Goal: Task Accomplishment & Management: Manage account settings

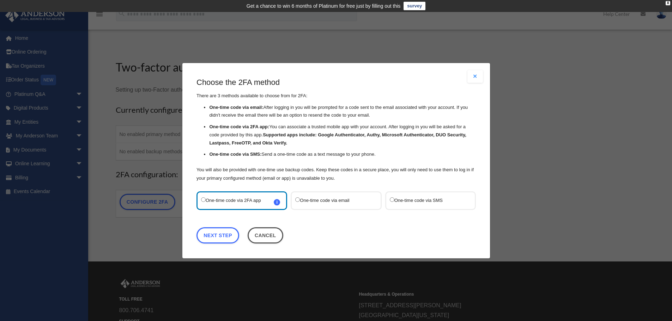
click at [332, 201] on label "One-time code via email" at bounding box center [332, 201] width 74 height 10
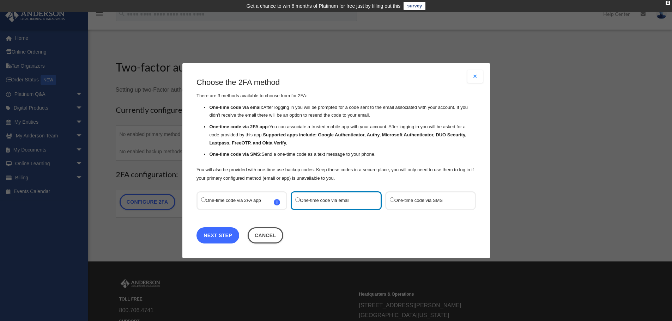
click at [236, 211] on link "Next Step" at bounding box center [218, 235] width 43 height 16
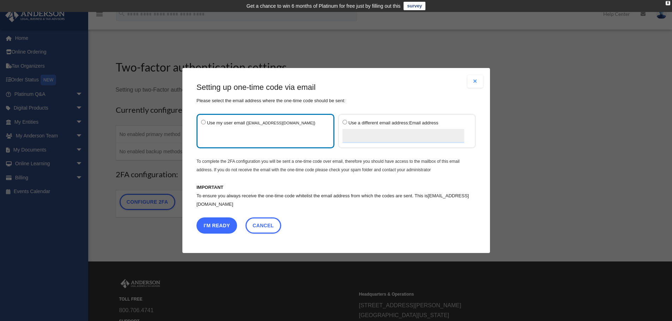
click at [234, 211] on button "I'm Ready" at bounding box center [217, 226] width 41 height 16
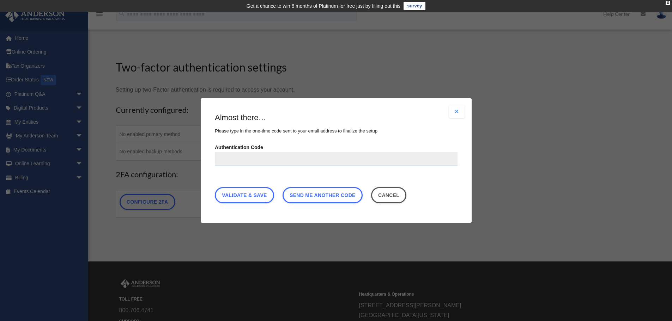
click at [266, 155] on input "Authentication Code" at bounding box center [336, 159] width 243 height 14
paste input "******"
type input "******"
click at [264, 197] on link "Validate & Save" at bounding box center [244, 195] width 59 height 16
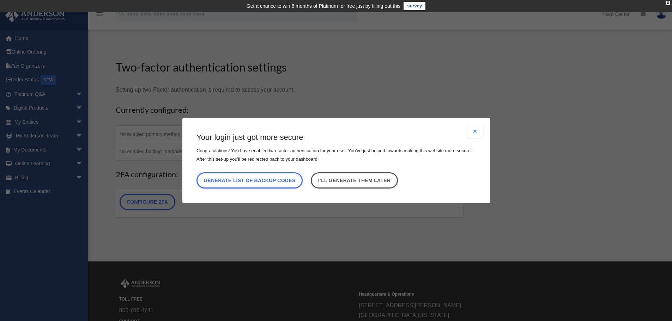
click at [332, 131] on button "Close modal" at bounding box center [476, 131] width 16 height 13
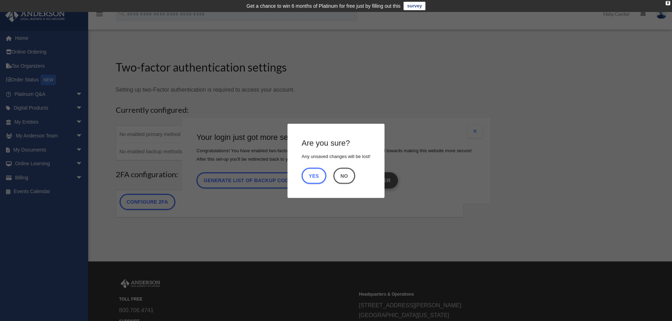
click at [332, 175] on button "No" at bounding box center [344, 176] width 22 height 16
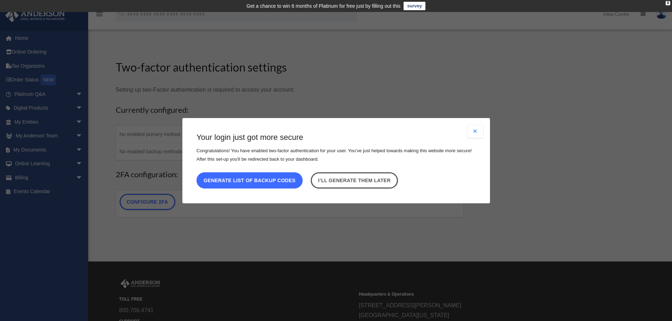
click at [272, 183] on button "Generate list of backup codes" at bounding box center [250, 180] width 106 height 16
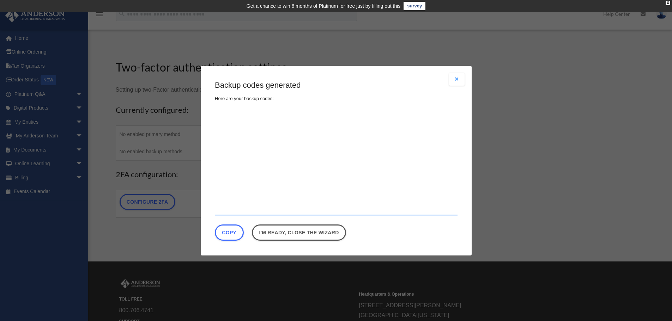
click at [278, 127] on textarea at bounding box center [336, 163] width 243 height 106
type textarea "**********"
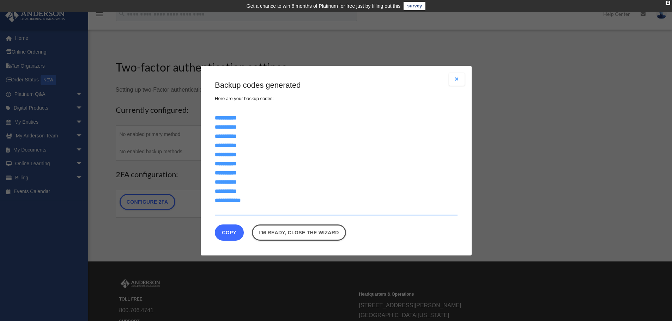
click at [230, 211] on button "Copy" at bounding box center [229, 232] width 29 height 16
click at [313, 211] on link "I'm ready, close the wizard" at bounding box center [304, 232] width 94 height 16
click at [330, 211] on link "I'm ready, close the wizard" at bounding box center [304, 232] width 94 height 16
click at [332, 211] on link "I'm ready, close the wizard" at bounding box center [304, 232] width 94 height 16
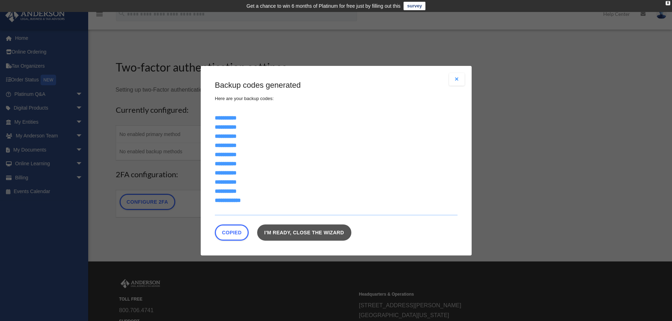
click at [332, 211] on link "I'm ready, close the wizard" at bounding box center [304, 232] width 94 height 16
click at [332, 77] on button "Close modal" at bounding box center [457, 79] width 16 height 13
